Goal: Information Seeking & Learning: Learn about a topic

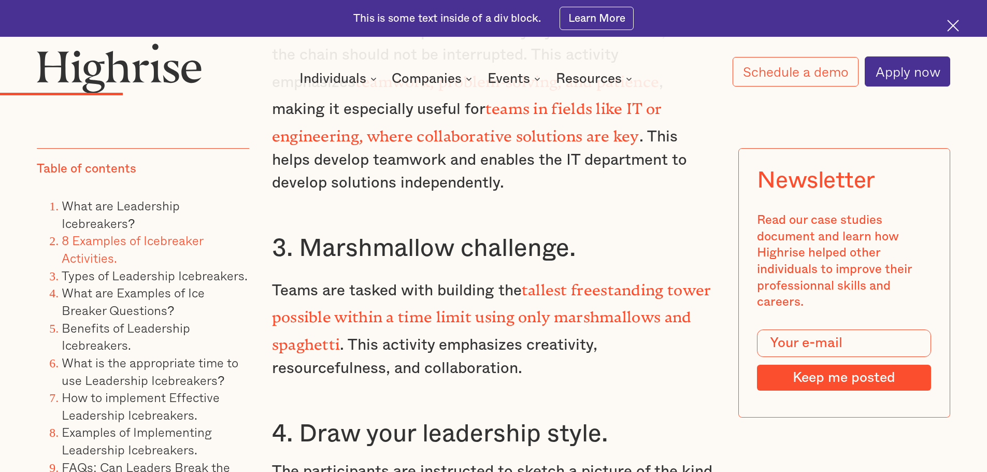
scroll to position [3473, 0]
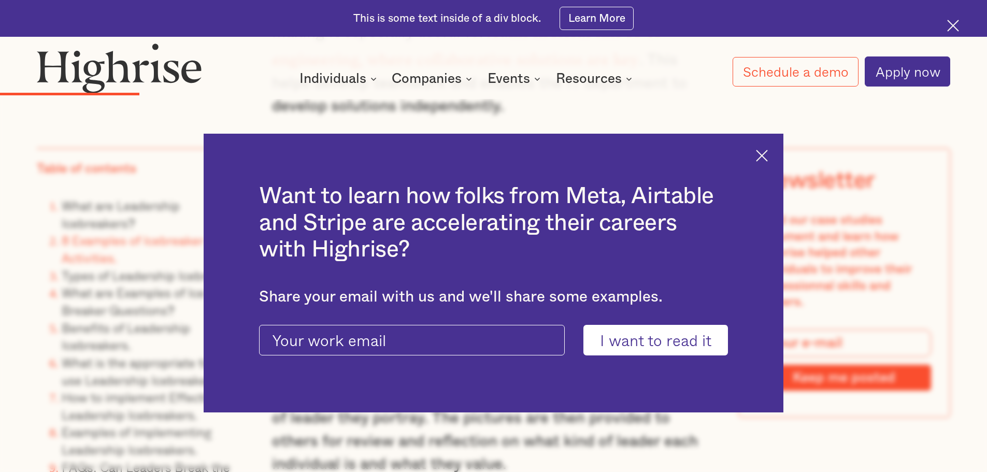
click at [768, 154] on img at bounding box center [762, 156] width 12 height 12
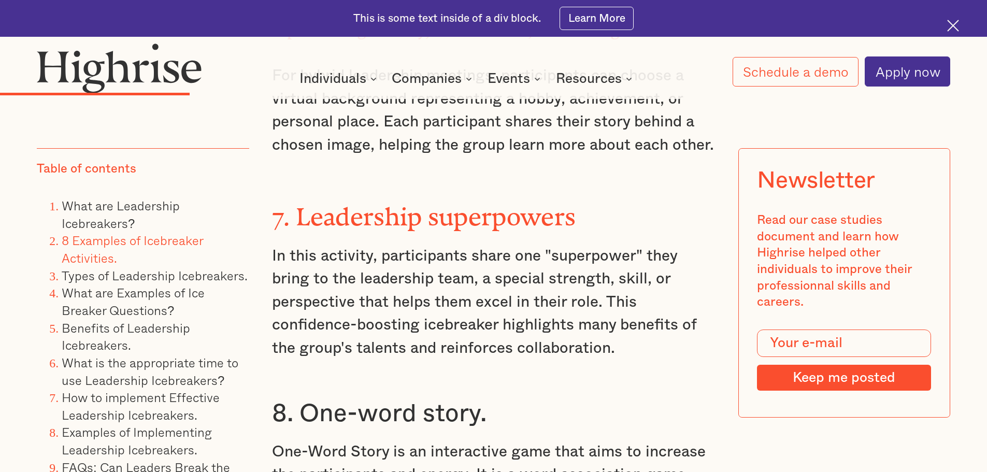
scroll to position [4302, 0]
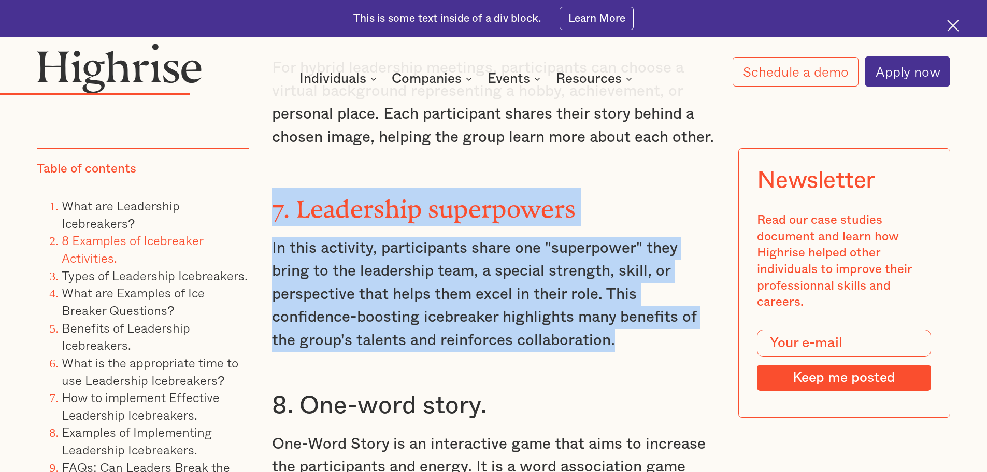
drag, startPoint x: 622, startPoint y: 319, endPoint x: 266, endPoint y: 173, distance: 384.7
copy div "7. Leadership superpowers In this activity, participants share one "superpower"…"
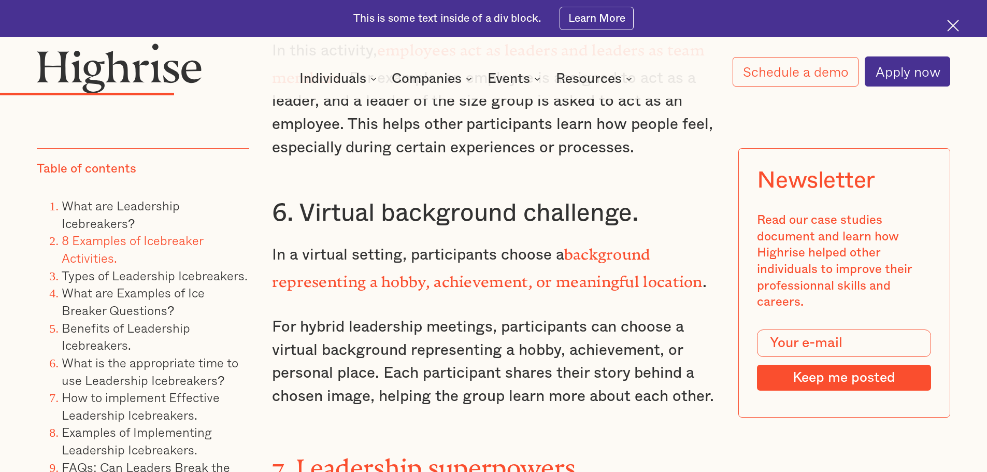
scroll to position [4095, 0]
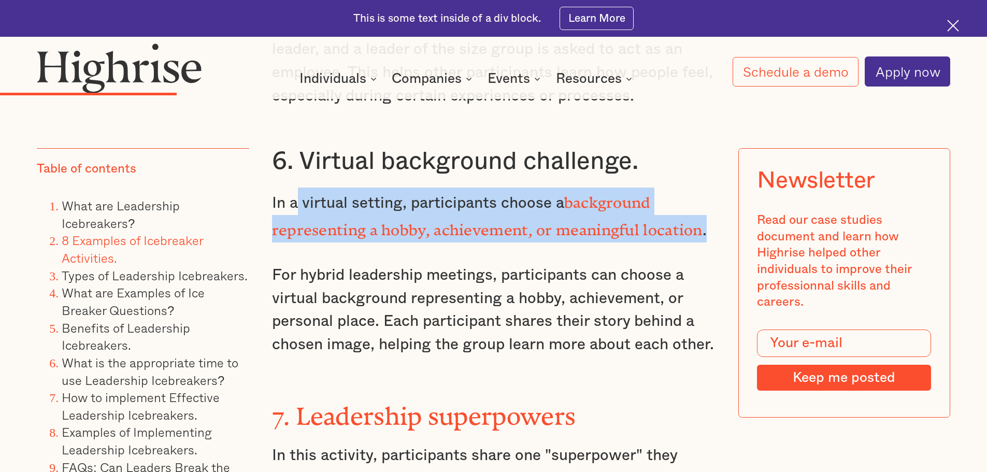
drag, startPoint x: 709, startPoint y: 209, endPoint x: 293, endPoint y: 179, distance: 416.8
click at [293, 188] on p "In a virtual setting, participants choose a background representing a hobby, ac…" at bounding box center [494, 215] width 444 height 54
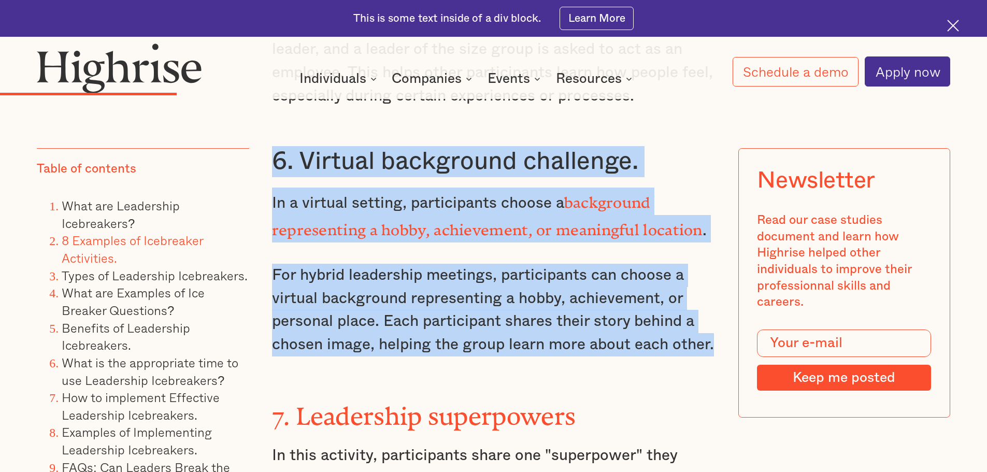
drag, startPoint x: 723, startPoint y: 331, endPoint x: 274, endPoint y: 156, distance: 481.2
copy div "6. Virtual background challenge. In a virtual setting, participants choose a ba…"
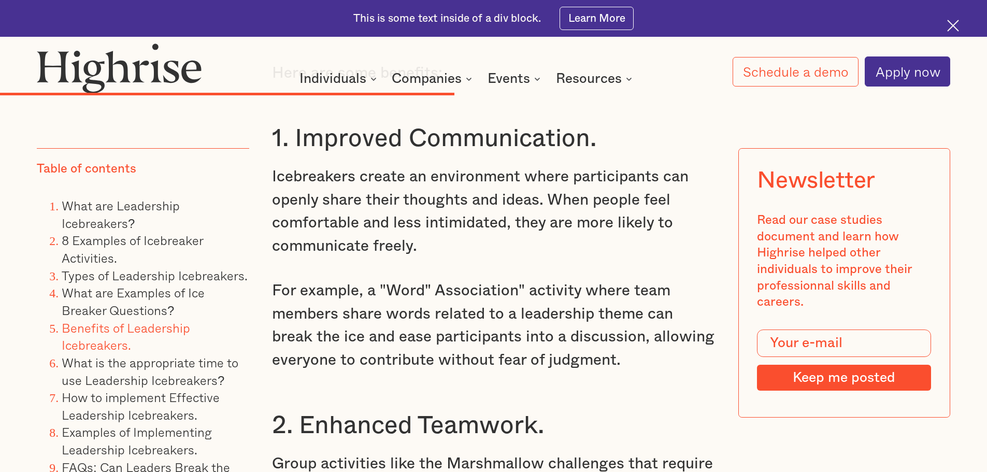
scroll to position [8501, 0]
